Goal: Task Accomplishment & Management: Use online tool/utility

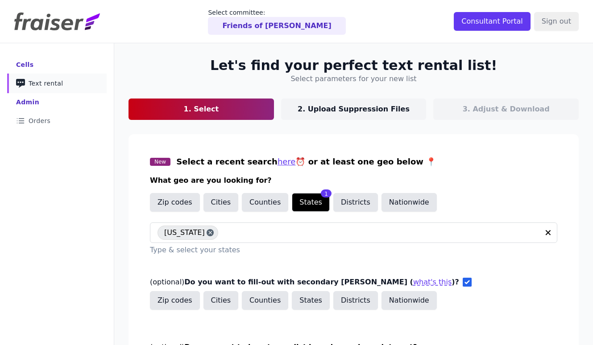
scroll to position [101, 0]
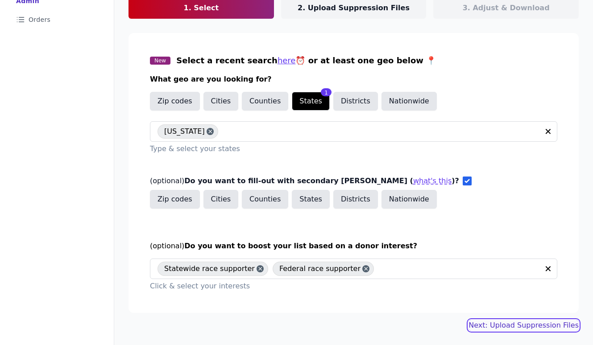
click at [516, 328] on link "Next: Upload Suppression Files" at bounding box center [523, 325] width 110 height 11
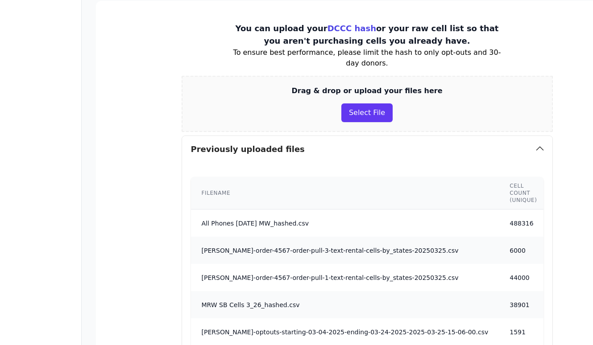
scroll to position [141, 0]
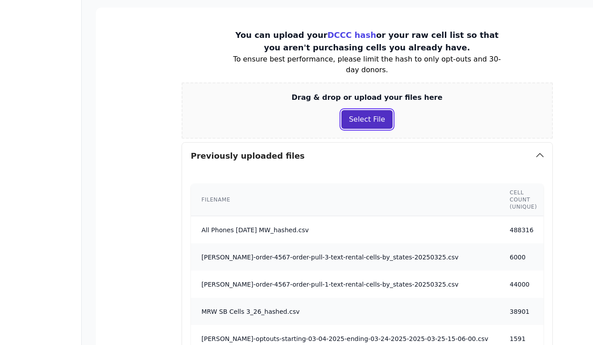
click at [372, 112] on button "Select File" at bounding box center [366, 119] width 51 height 19
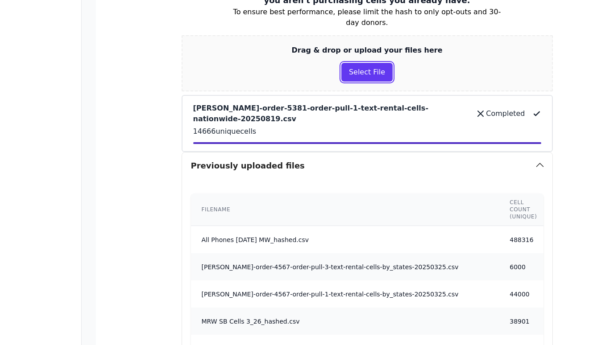
scroll to position [182, 0]
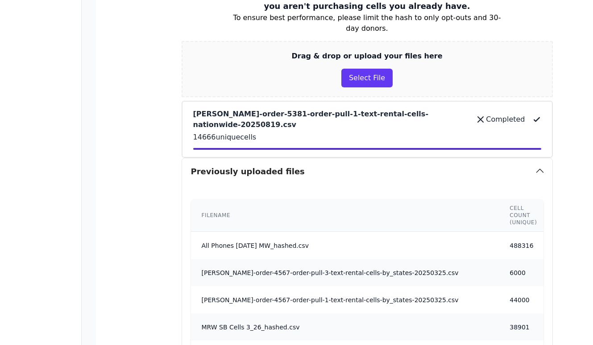
click at [478, 117] on icon at bounding box center [480, 119] width 5 height 5
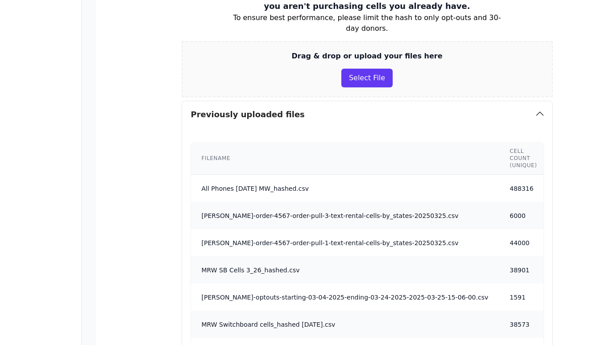
scroll to position [158, 0]
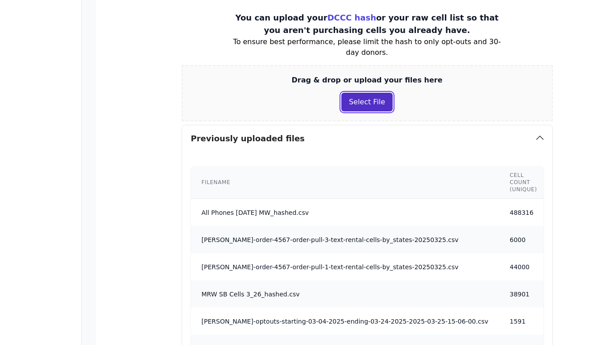
click at [362, 100] on button "Select File" at bounding box center [366, 102] width 51 height 19
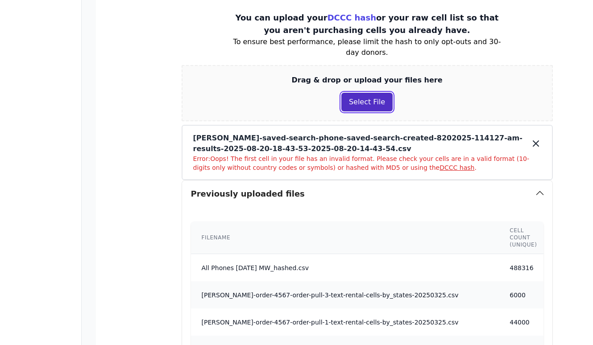
click at [360, 96] on button "Select File" at bounding box center [366, 102] width 51 height 19
click at [358, 107] on button "Select File" at bounding box center [366, 102] width 51 height 19
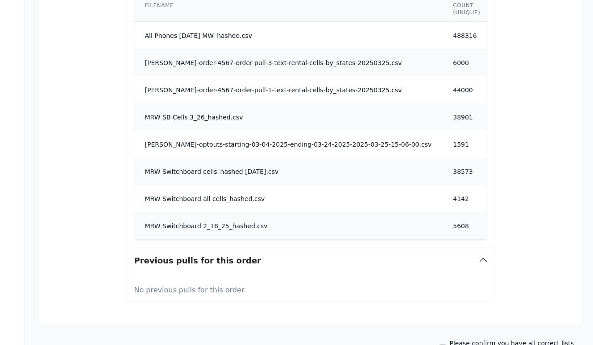
scroll to position [463, 57]
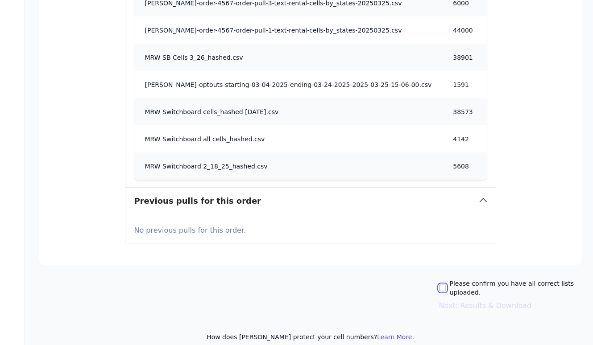
click at [439, 285] on input "Please confirm you have all correct lists uploaded." at bounding box center [442, 288] width 7 height 7
checkbox input "true"
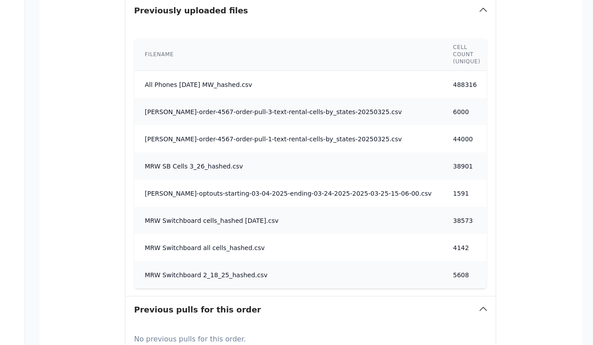
scroll to position [372, 57]
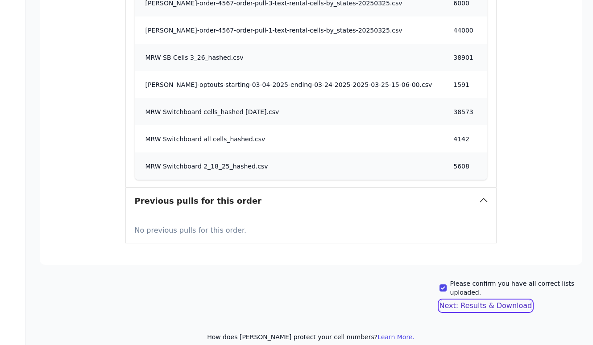
click at [502, 301] on button "Next: Results & Download" at bounding box center [485, 306] width 93 height 11
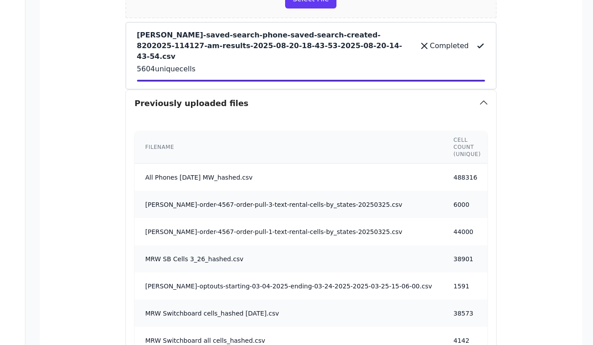
scroll to position [240, 56]
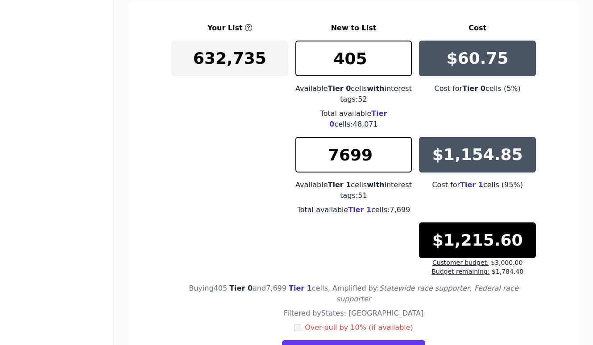
scroll to position [148, 0]
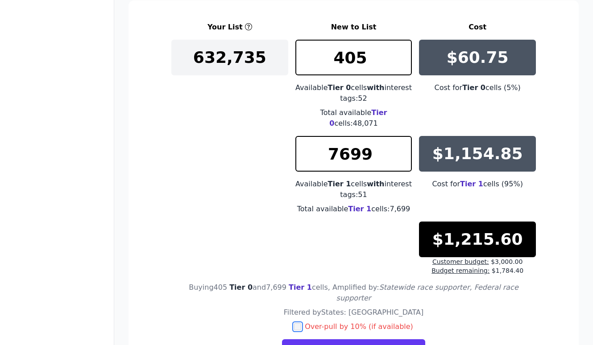
click at [301, 323] on input "checkbox" at bounding box center [297, 326] width 7 height 7
checkbox input "true"
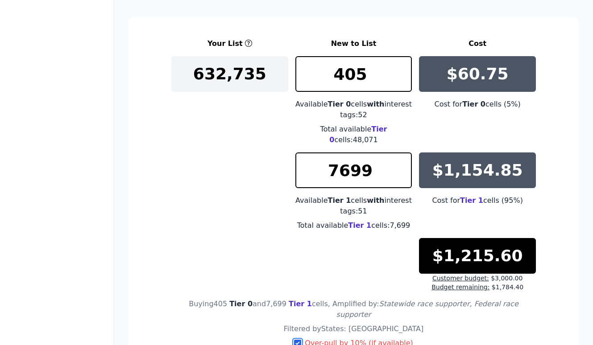
scroll to position [132, 0]
